Goal: Information Seeking & Learning: Learn about a topic

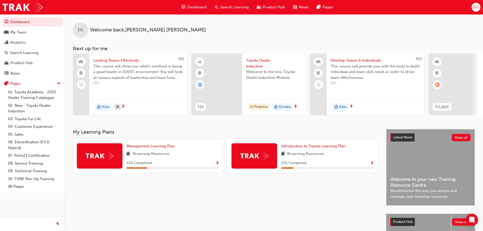
click at [245, 69] on div "Toyota Dealer Induction Welcome to the new Toyota Dealer Induction Module." at bounding box center [273, 74] width 63 height 40
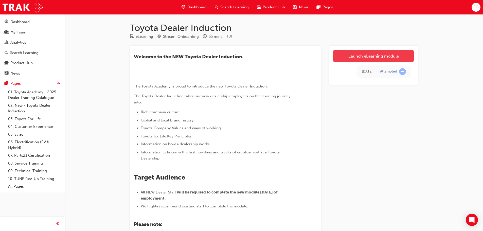
click at [359, 54] on link "Launch eLearning module" at bounding box center [373, 56] width 81 height 13
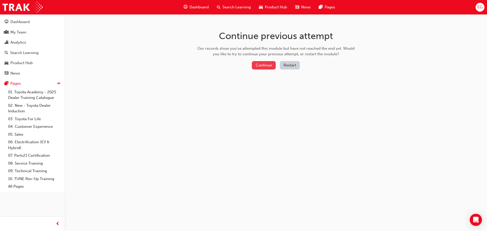
click at [265, 65] on button "Continue" at bounding box center [264, 65] width 24 height 8
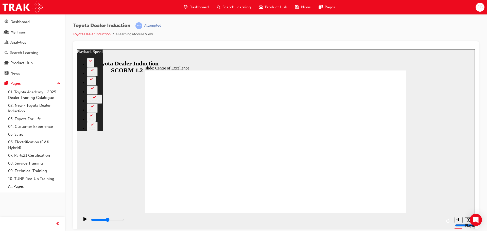
type input "15300"
type input "248"
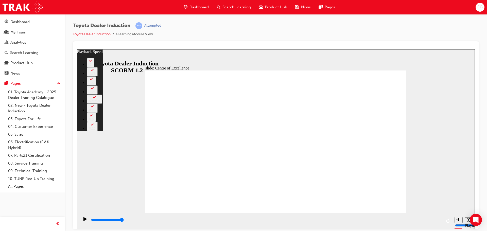
drag, startPoint x: 232, startPoint y: 186, endPoint x: 232, endPoint y: 167, distance: 18.8
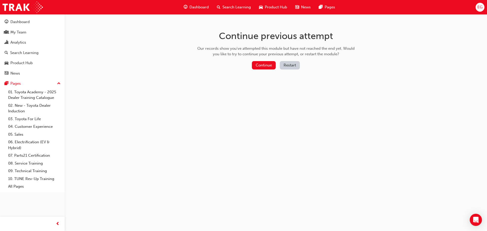
click at [293, 63] on button "Restart" at bounding box center [290, 65] width 20 height 8
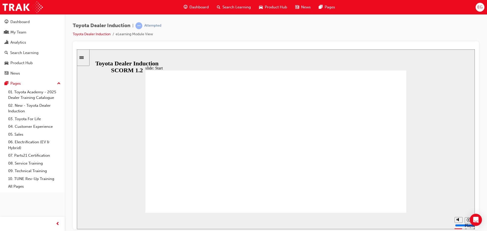
drag, startPoint x: 400, startPoint y: 200, endPoint x: 404, endPoint y: 220, distance: 19.6
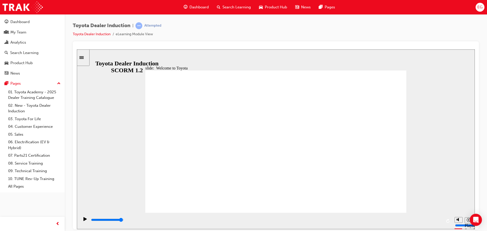
type input "6500"
